Goal: Task Accomplishment & Management: Complete application form

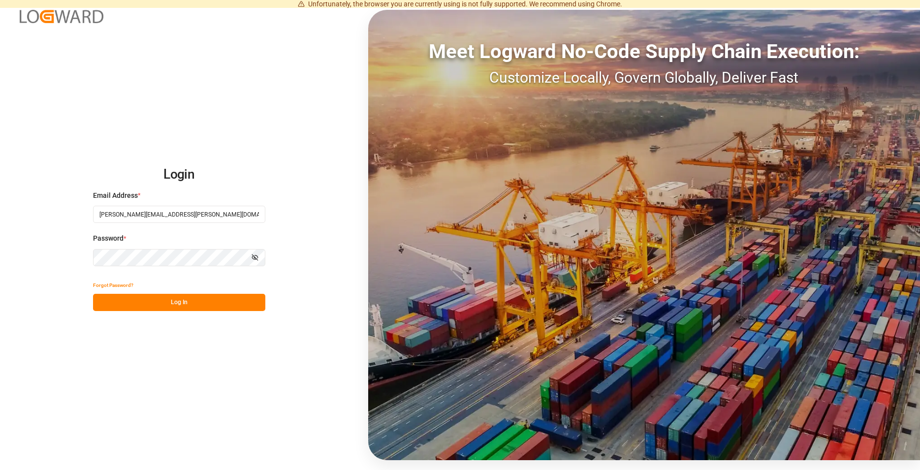
click at [212, 295] on button "Log In" at bounding box center [179, 302] width 172 height 17
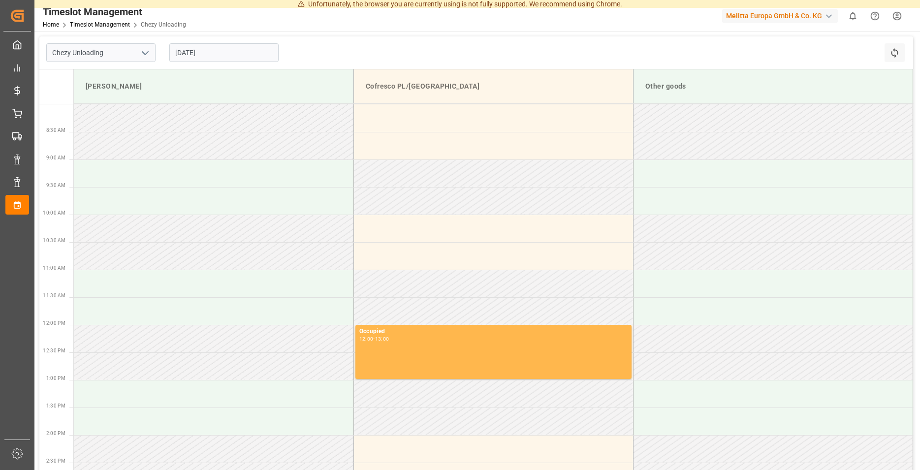
type input "Chezy Unloading"
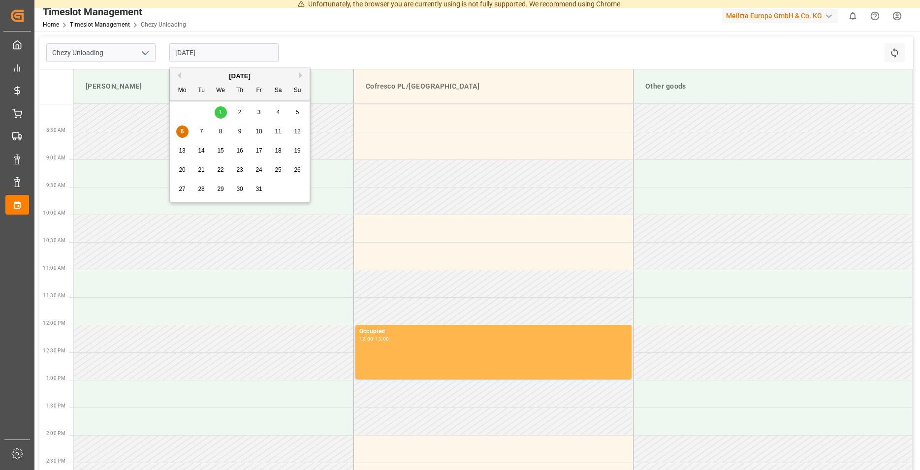
click at [200, 53] on input "[DATE]" at bounding box center [223, 52] width 109 height 19
click at [220, 133] on span "8" at bounding box center [220, 131] width 3 height 7
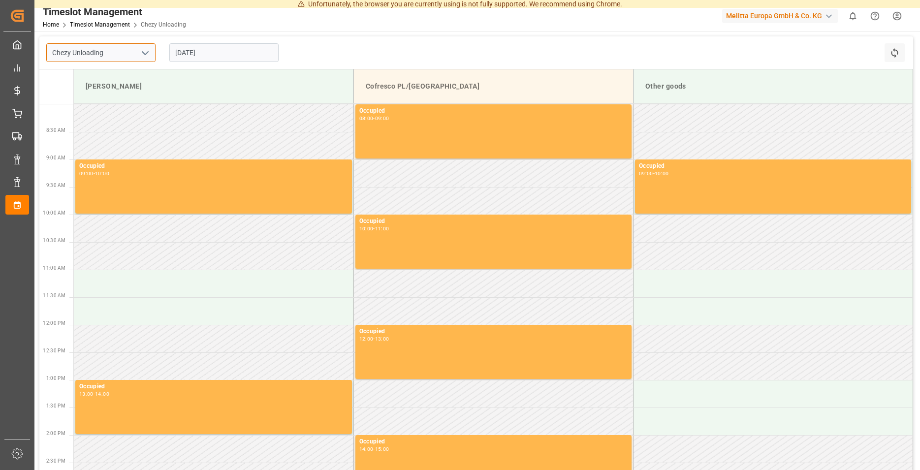
click at [125, 53] on input "Chezy Unloading" at bounding box center [100, 52] width 109 height 19
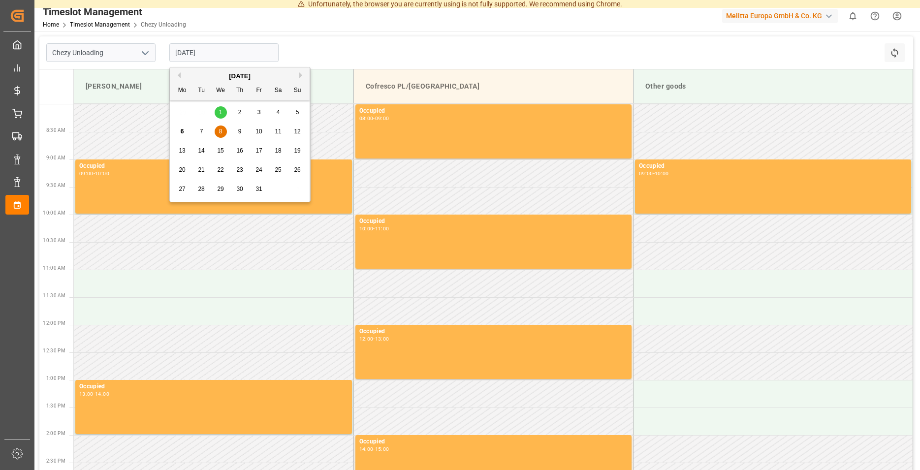
click at [206, 49] on input "[DATE]" at bounding box center [223, 52] width 109 height 19
click at [200, 134] on span "7" at bounding box center [201, 131] width 3 height 7
type input "[DATE]"
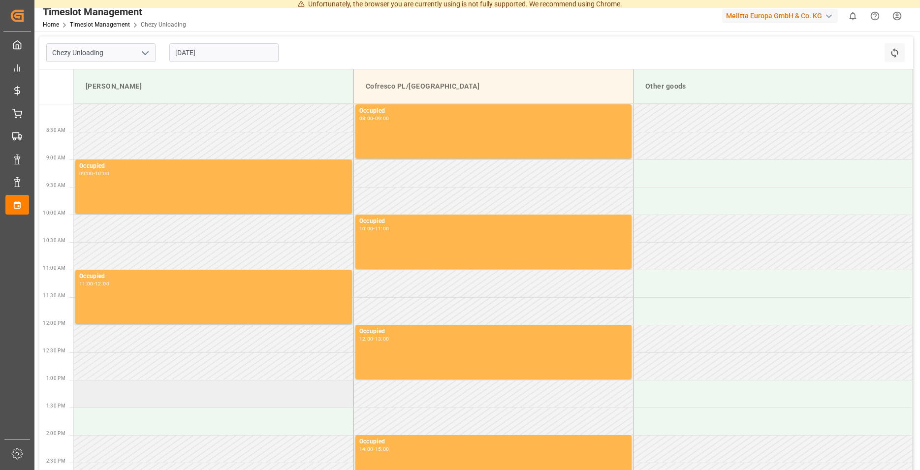
click at [163, 393] on td at bounding box center [214, 394] width 280 height 28
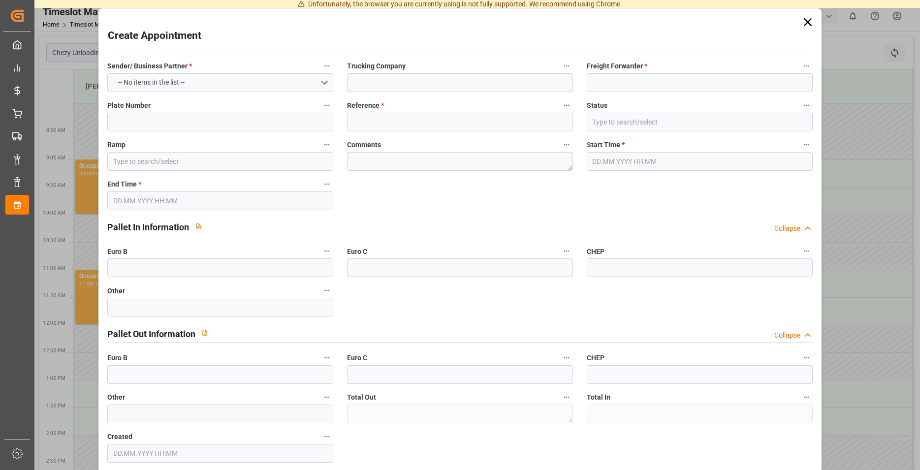
type input "[PERSON_NAME]"
type input "0"
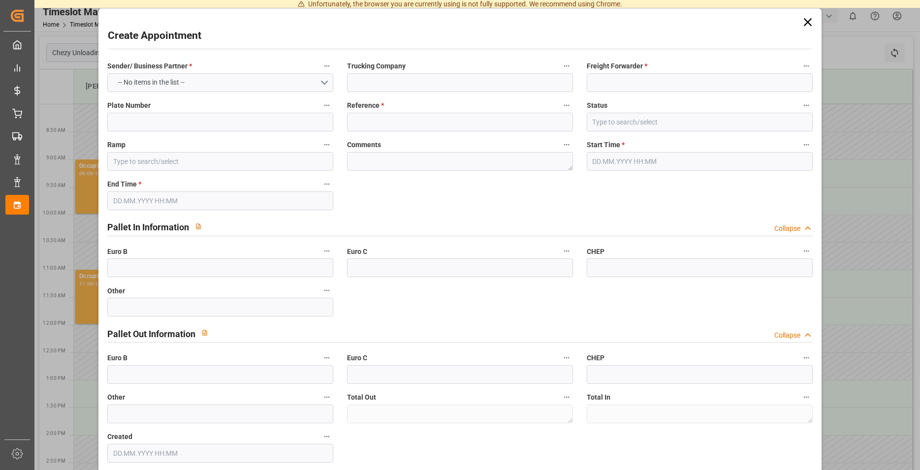
type input "0"
type input "[DATE] 13:00"
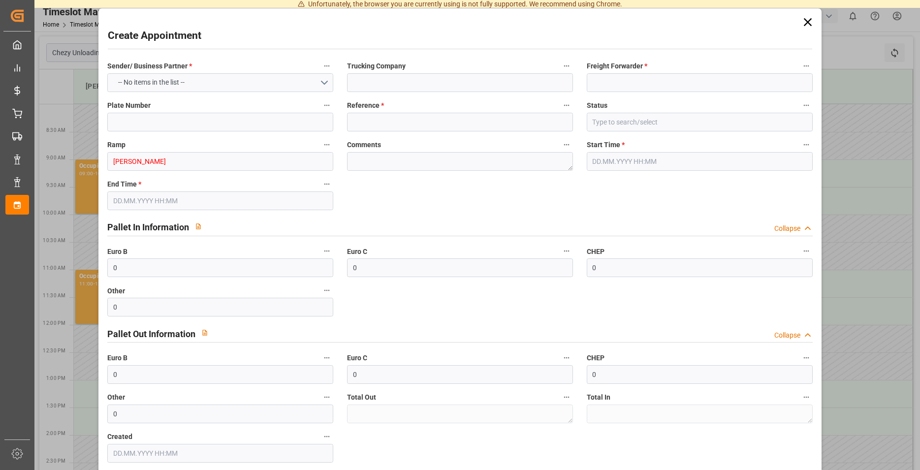
type input "[DATE] 14:00"
click at [193, 123] on input at bounding box center [220, 122] width 226 height 19
click at [208, 90] on button "Select Options" at bounding box center [220, 82] width 226 height 19
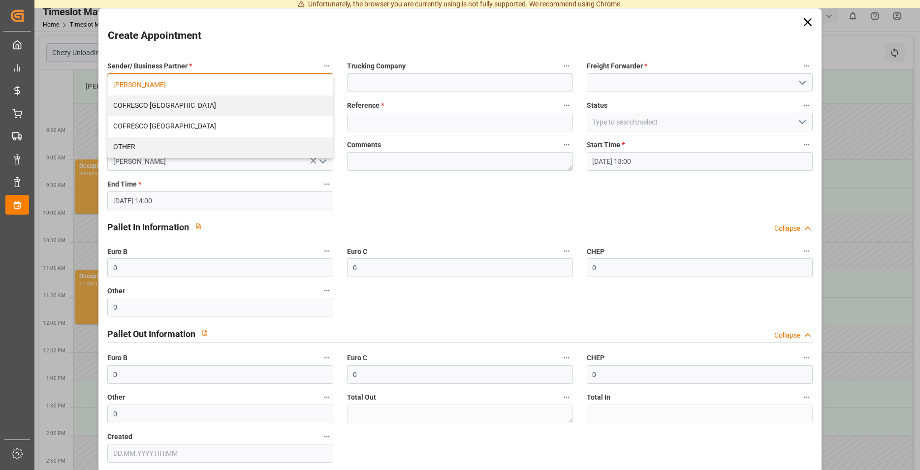
click at [210, 86] on div "[PERSON_NAME]" at bounding box center [220, 85] width 225 height 21
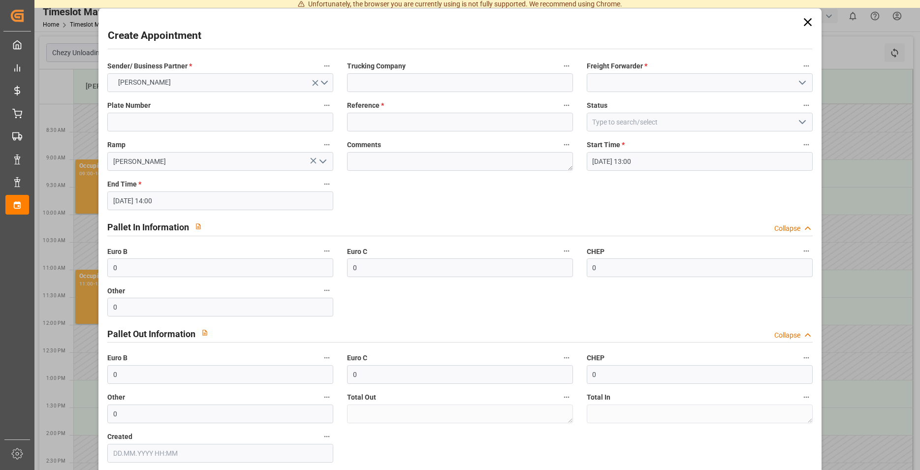
click at [411, 97] on div "Reference *" at bounding box center [460, 114] width 240 height 39
click at [419, 82] on input at bounding box center [460, 82] width 226 height 19
click at [646, 92] on div "Freight Forwarder *" at bounding box center [700, 75] width 240 height 39
click at [661, 79] on input at bounding box center [700, 82] width 226 height 19
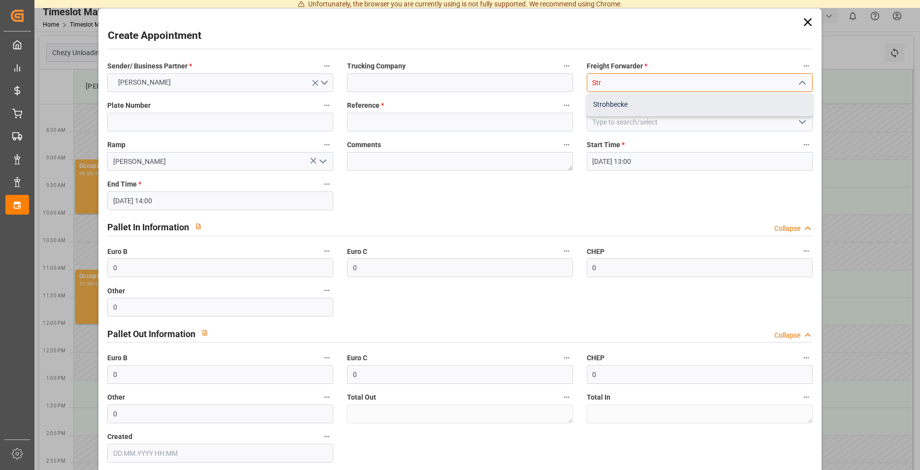
click at [597, 96] on div "Strohbecke" at bounding box center [699, 105] width 225 height 22
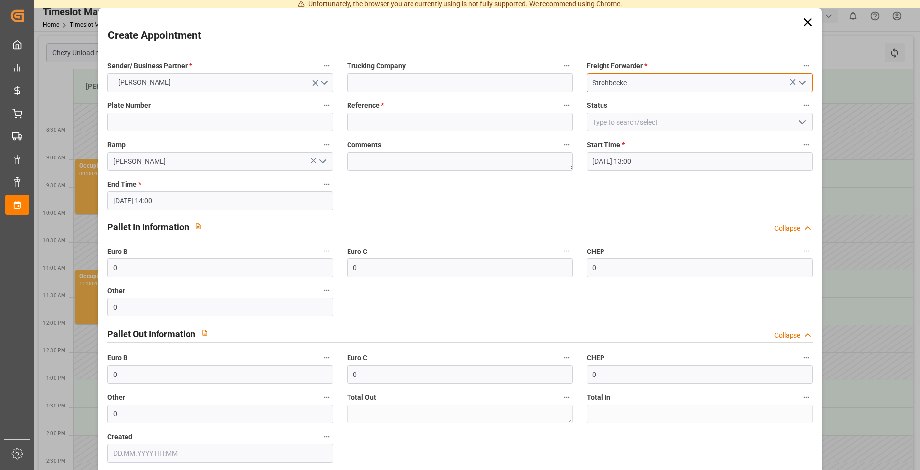
type input "Strohbecke"
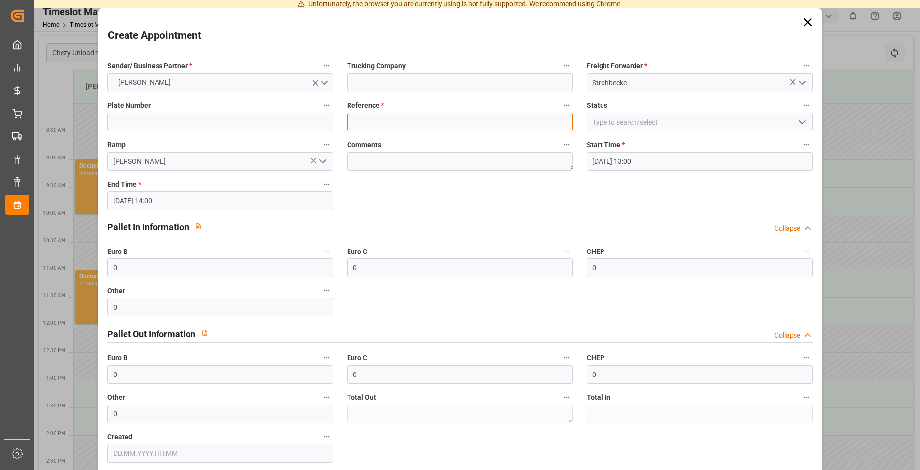
click at [376, 124] on input at bounding box center [460, 122] width 226 height 19
type input "400053587"
click at [801, 28] on icon at bounding box center [808, 22] width 14 height 14
